Goal: Use online tool/utility: Utilize a website feature to perform a specific function

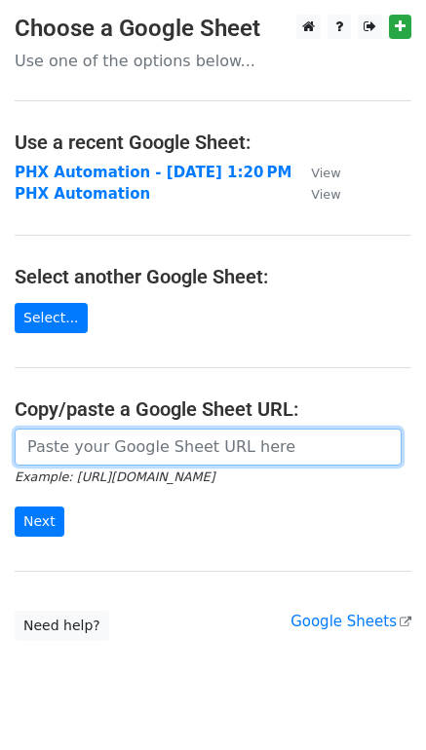
click at [109, 441] on input "url" at bounding box center [208, 447] width 387 height 37
paste input "[URL][DOMAIN_NAME]"
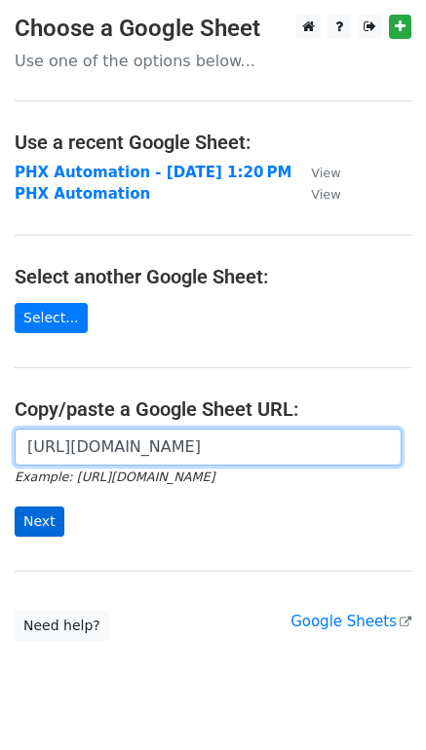
type input "[URL][DOMAIN_NAME]"
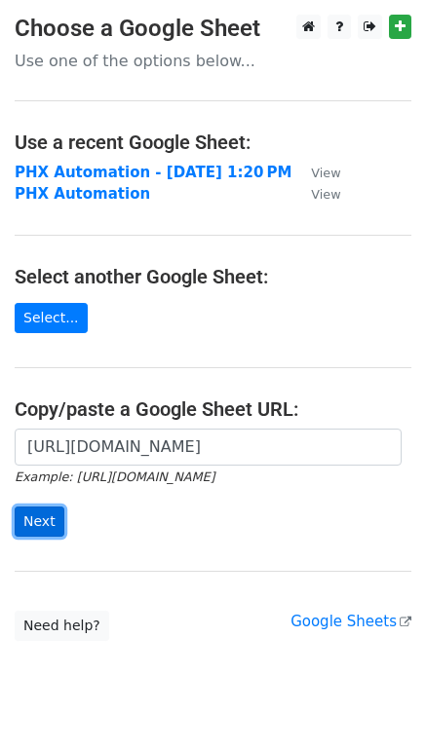
click at [39, 525] on input "Next" at bounding box center [40, 522] width 50 height 30
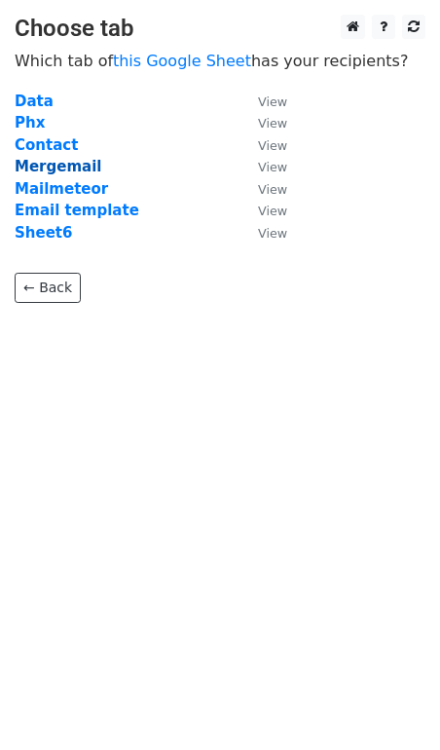
click at [82, 165] on strong "Mergemail" at bounding box center [58, 167] width 87 height 18
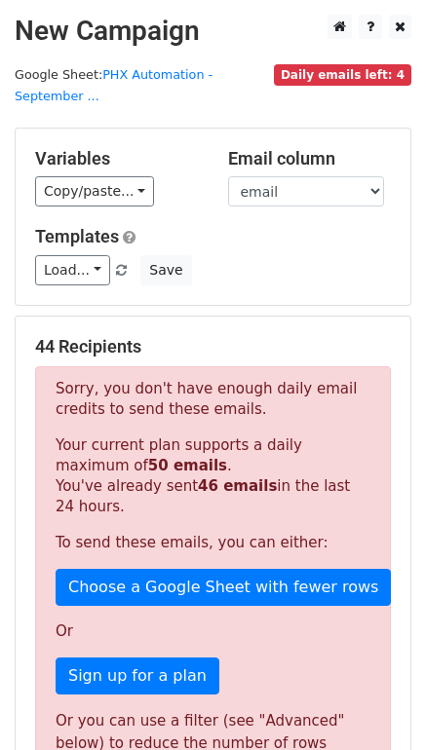
scroll to position [227, 0]
